Goal: Transaction & Acquisition: Purchase product/service

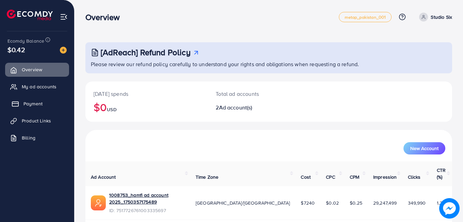
click at [40, 104] on span "Payment" at bounding box center [32, 103] width 19 height 7
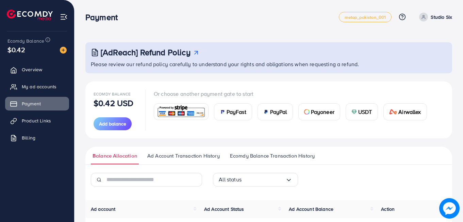
scroll to position [0, 0]
click at [365, 108] on span "USDT" at bounding box center [365, 111] width 14 height 8
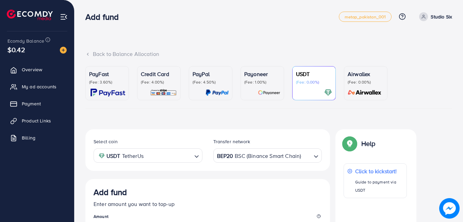
scroll to position [119, 0]
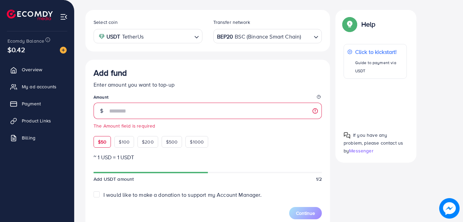
click at [98, 134] on div "$50 $100 $200 $500 $1000" at bounding box center [164, 139] width 140 height 15
click at [101, 144] on span "$50" at bounding box center [102, 141] width 9 height 7
type input "**"
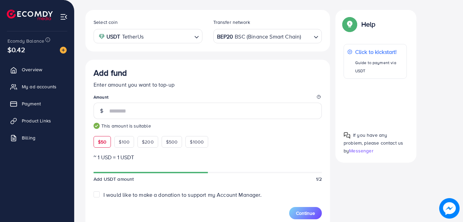
scroll to position [293, 0]
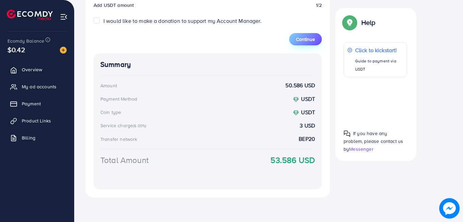
click at [305, 34] on button "Continue" at bounding box center [305, 39] width 33 height 12
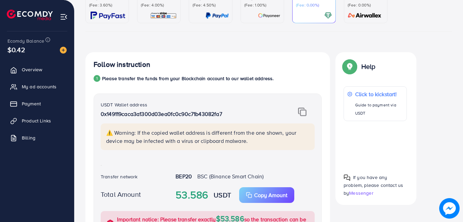
scroll to position [78, 0]
click at [303, 110] on img at bounding box center [302, 111] width 9 height 9
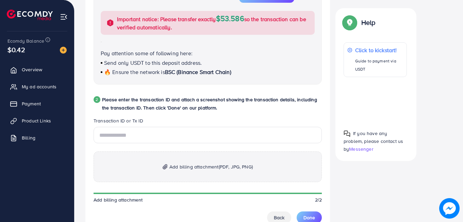
scroll to position [277, 0]
click at [180, 166] on span "Add billing attachment (PDF, JPG, PNG)" at bounding box center [210, 166] width 83 height 8
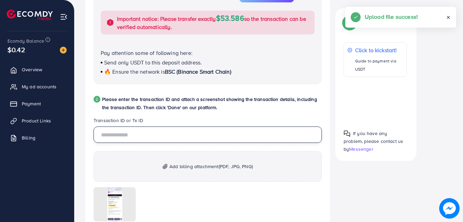
click at [174, 135] on input "text" at bounding box center [208, 134] width 228 height 16
paste input "**********"
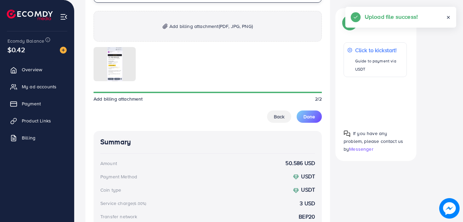
scroll to position [418, 0]
type input "**********"
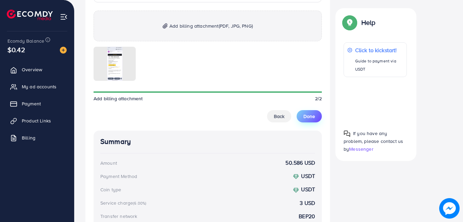
click at [317, 120] on button "Done" at bounding box center [309, 116] width 25 height 12
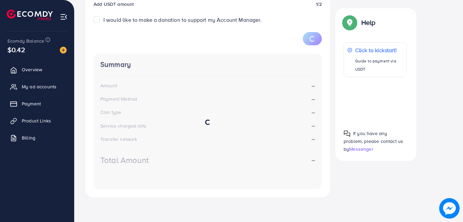
scroll to position [119, 0]
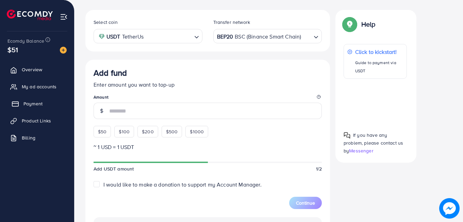
scroll to position [119, 0]
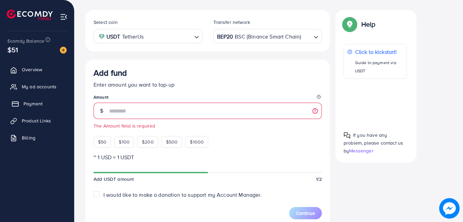
click at [35, 102] on span "Payment" at bounding box center [32, 103] width 19 height 7
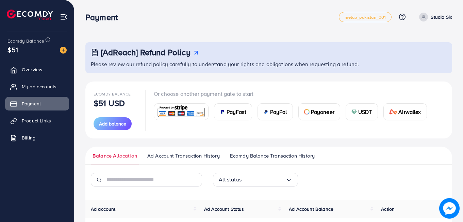
scroll to position [120, 0]
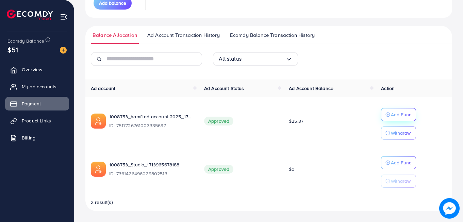
click at [391, 116] on p "Add Fund" at bounding box center [401, 114] width 21 height 8
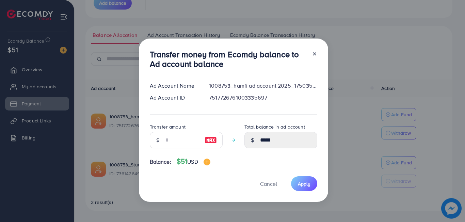
click at [211, 139] on img at bounding box center [211, 140] width 12 height 8
type input "**"
type input "*****"
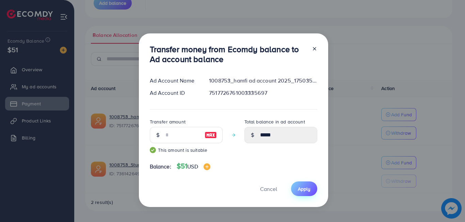
click at [300, 184] on button "Apply" at bounding box center [304, 188] width 26 height 15
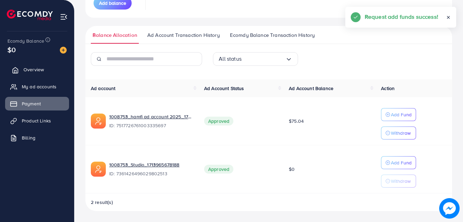
click at [23, 69] on span "Overview" at bounding box center [33, 69] width 20 height 7
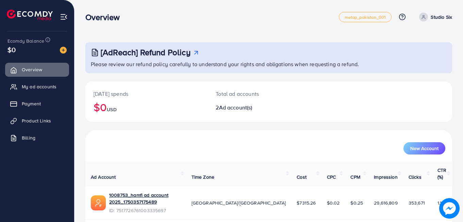
click at [93, 16] on h3 "Overview" at bounding box center [105, 17] width 40 height 10
